Goal: Task Accomplishment & Management: Manage account settings

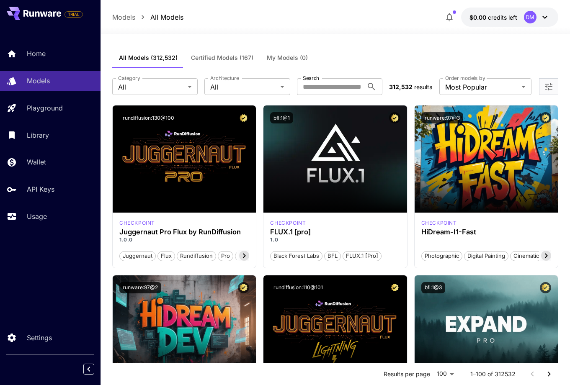
click at [364, 22] on div "Models All Models $0.00 credits left DM" at bounding box center [335, 17] width 446 height 19
click at [481, 49] on div "All Models (312,532) Certified Models (167) My Models (0)" at bounding box center [335, 58] width 446 height 21
click at [48, 14] on icon at bounding box center [42, 13] width 38 height 7
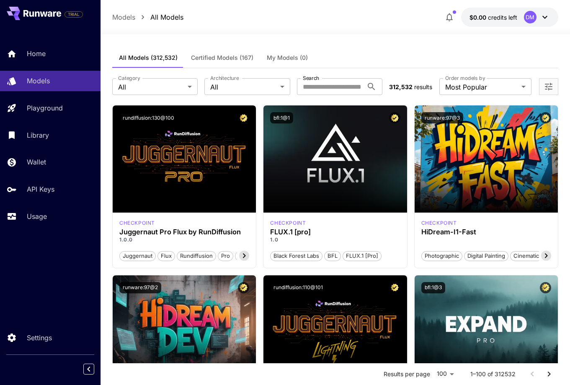
click at [54, 17] on button at bounding box center [34, 13] width 54 height 13
click at [51, 13] on icon at bounding box center [50, 13] width 5 height 5
click at [51, 12] on icon at bounding box center [50, 13] width 5 height 5
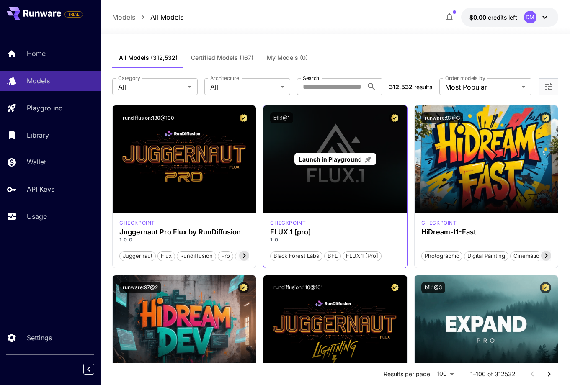
click at [334, 191] on div "Launch in Playground" at bounding box center [334, 159] width 143 height 107
click at [324, 157] on span "Launch in Playground" at bounding box center [330, 159] width 63 height 7
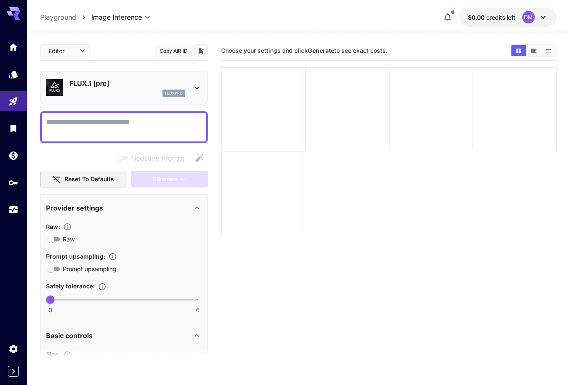
drag, startPoint x: 257, startPoint y: 304, endPoint x: 253, endPoint y: 309, distance: 7.5
click at [257, 304] on section "Choose your settings and click Generate to see exact costs." at bounding box center [388, 233] width 335 height 385
click at [16, 14] on icon at bounding box center [16, 13] width 7 height 5
click at [11, 13] on icon at bounding box center [13, 11] width 13 height 9
click at [542, 16] on icon at bounding box center [543, 17] width 10 height 10
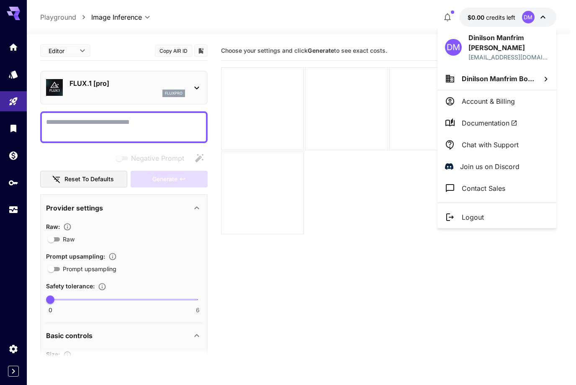
click at [499, 104] on p "Account & Billing" at bounding box center [488, 101] width 53 height 10
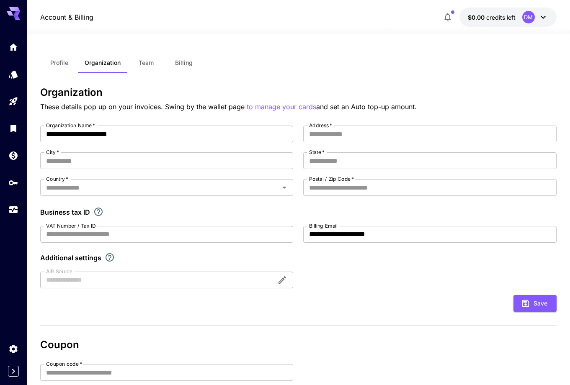
click at [532, 16] on div "DM" at bounding box center [528, 17] width 13 height 13
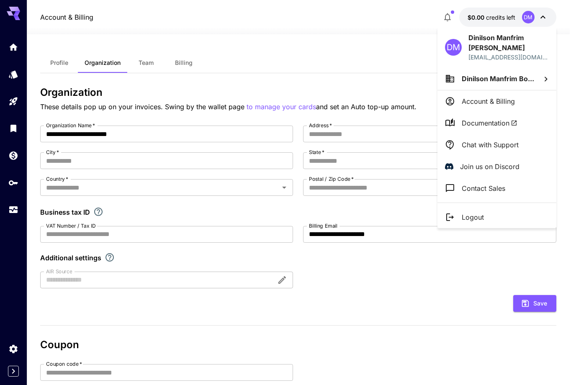
click at [509, 83] on p "Dinilson Manfrim Bo..." at bounding box center [498, 79] width 72 height 10
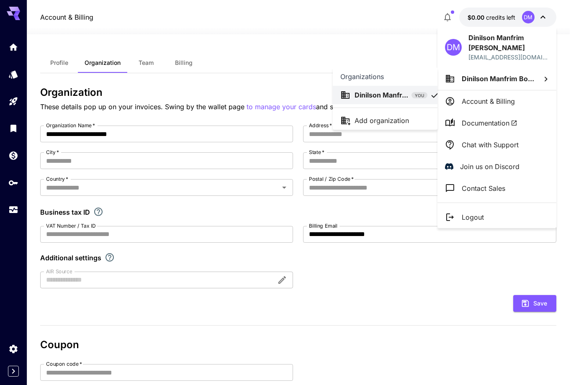
click at [390, 31] on div at bounding box center [288, 192] width 576 height 385
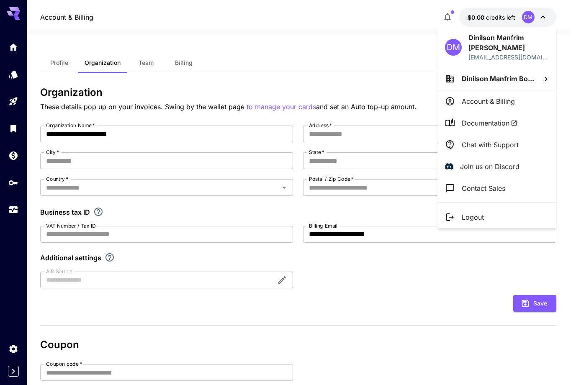
click at [69, 18] on div at bounding box center [288, 192] width 576 height 385
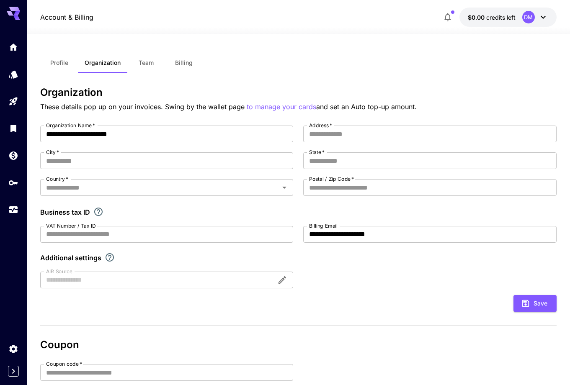
click at [15, 11] on icon at bounding box center [13, 13] width 13 height 13
drag, startPoint x: 15, startPoint y: 11, endPoint x: 14, endPoint y: 25, distance: 13.9
click at [15, 11] on icon at bounding box center [13, 13] width 13 height 13
click at [15, 43] on icon "Home" at bounding box center [14, 45] width 10 height 10
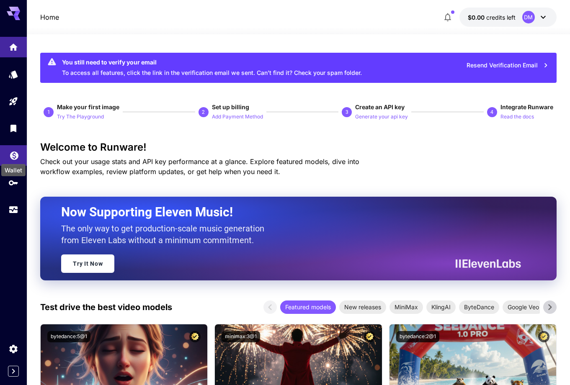
click at [13, 155] on icon "Wallet" at bounding box center [14, 153] width 8 height 8
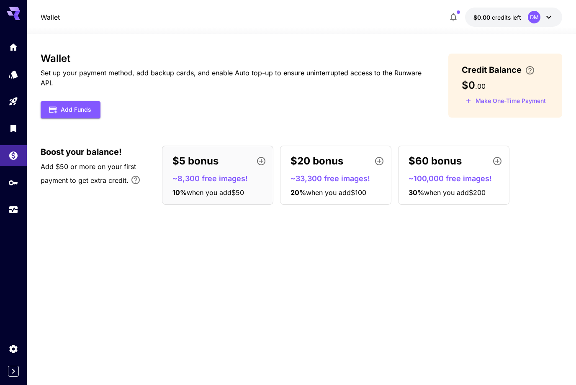
click at [17, 15] on icon at bounding box center [16, 13] width 7 height 5
